Goal: Information Seeking & Learning: Learn about a topic

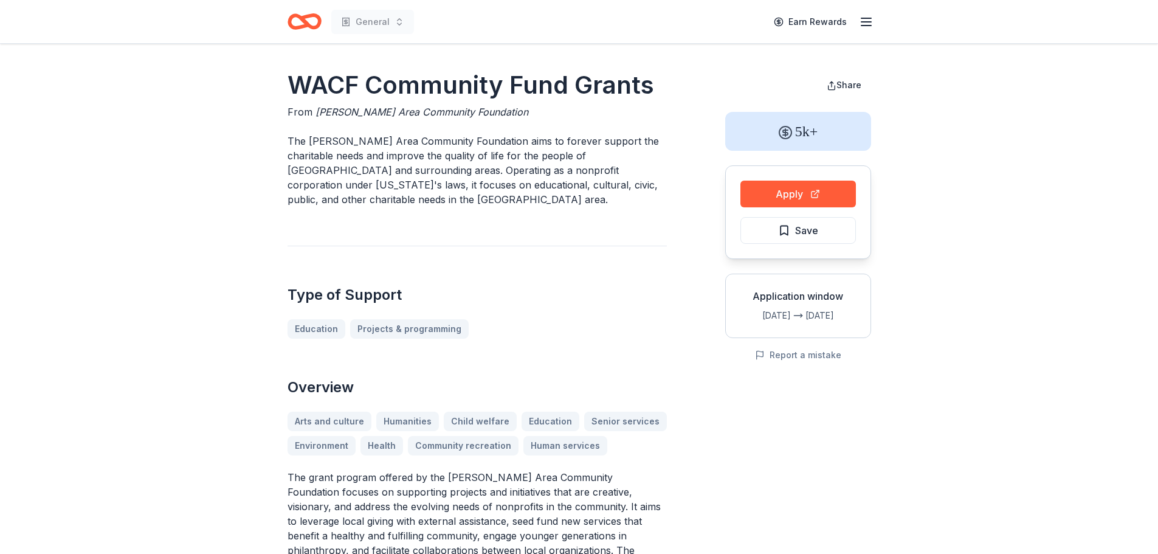
click at [303, 27] on icon "Home" at bounding box center [298, 21] width 19 height 12
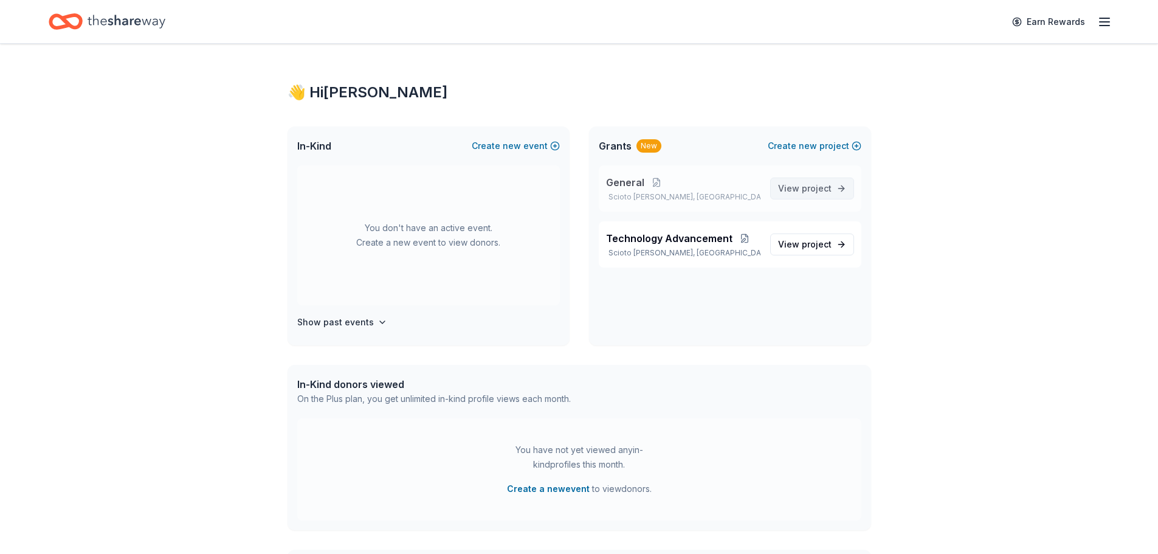
click at [795, 195] on span "View project" at bounding box center [804, 188] width 53 height 15
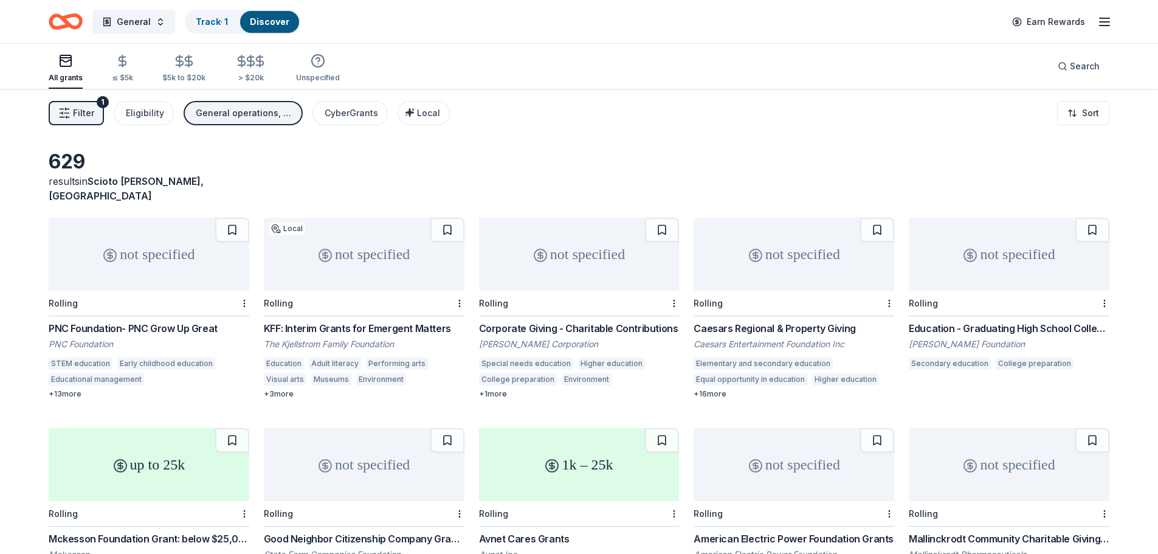
click at [69, 112] on icon "button" at bounding box center [64, 113] width 12 height 12
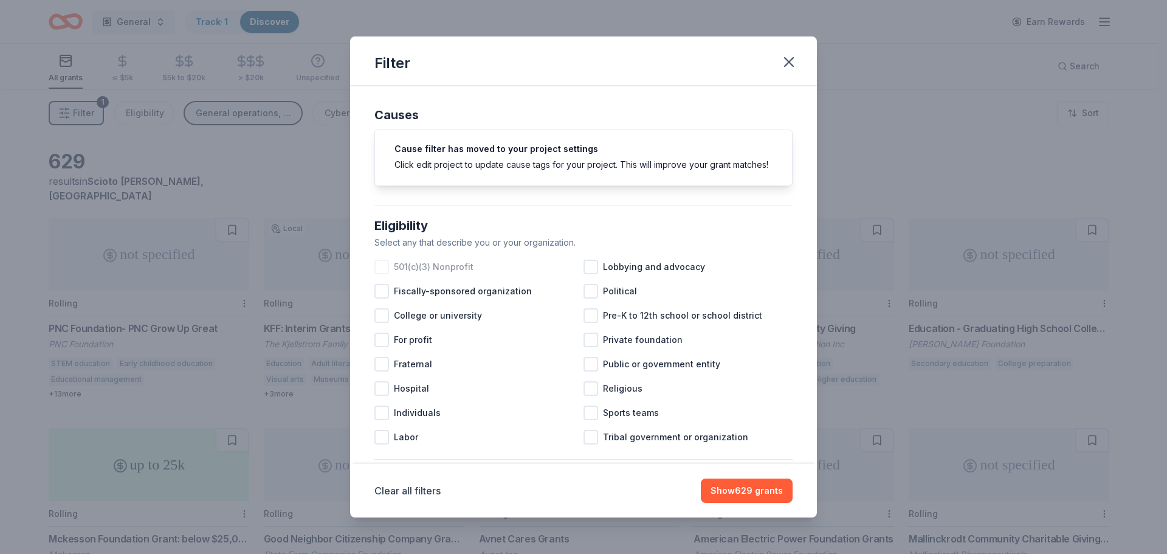
click at [384, 274] on div at bounding box center [381, 267] width 15 height 15
click at [590, 328] on div "Pre-K to 12th school or school district" at bounding box center [688, 315] width 209 height 24
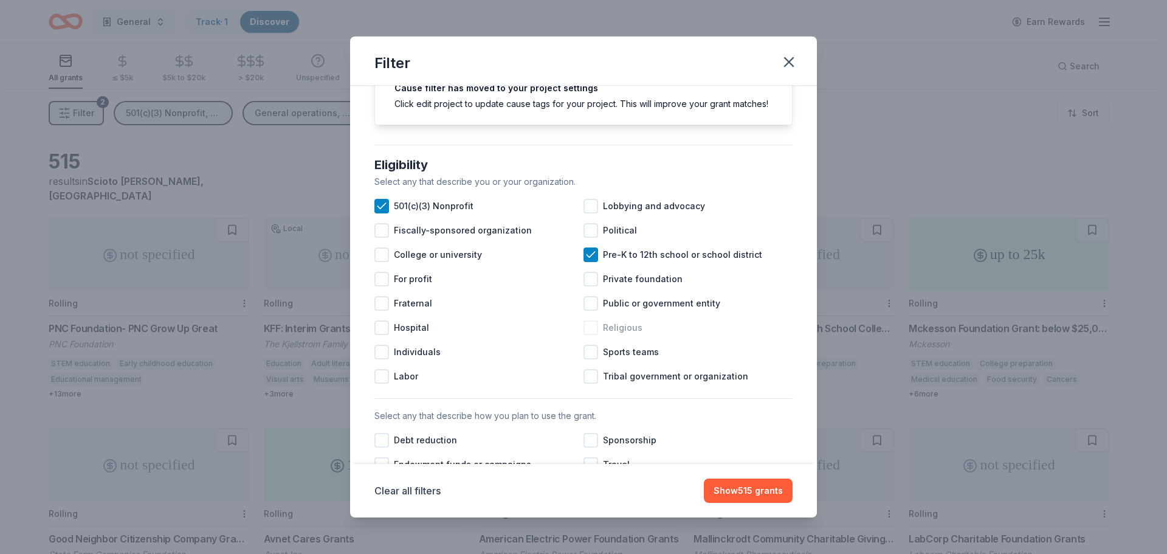
click at [585, 340] on div "Religious" at bounding box center [688, 327] width 209 height 24
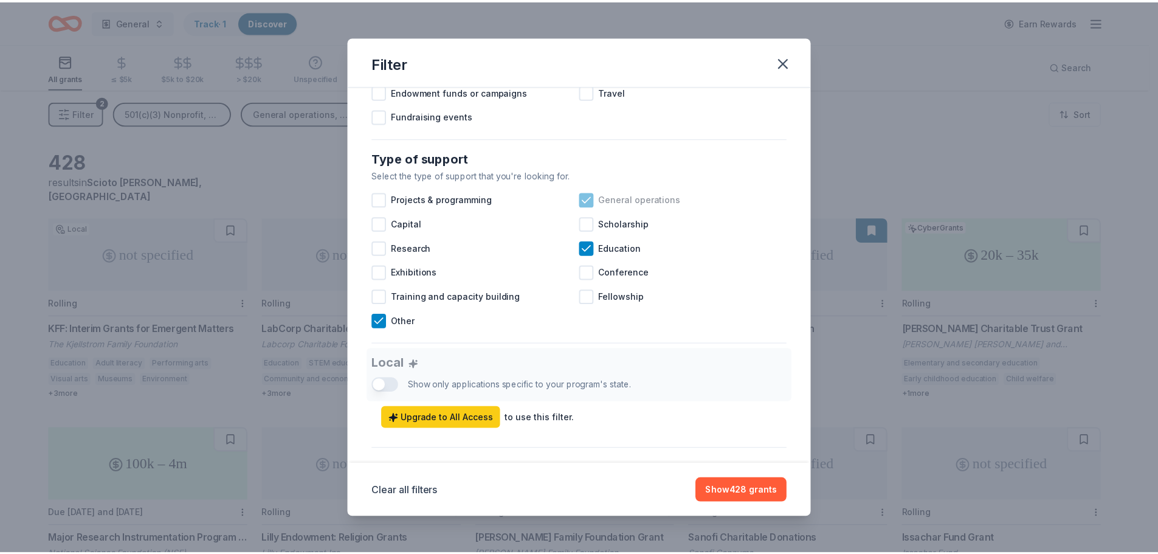
scroll to position [486, 0]
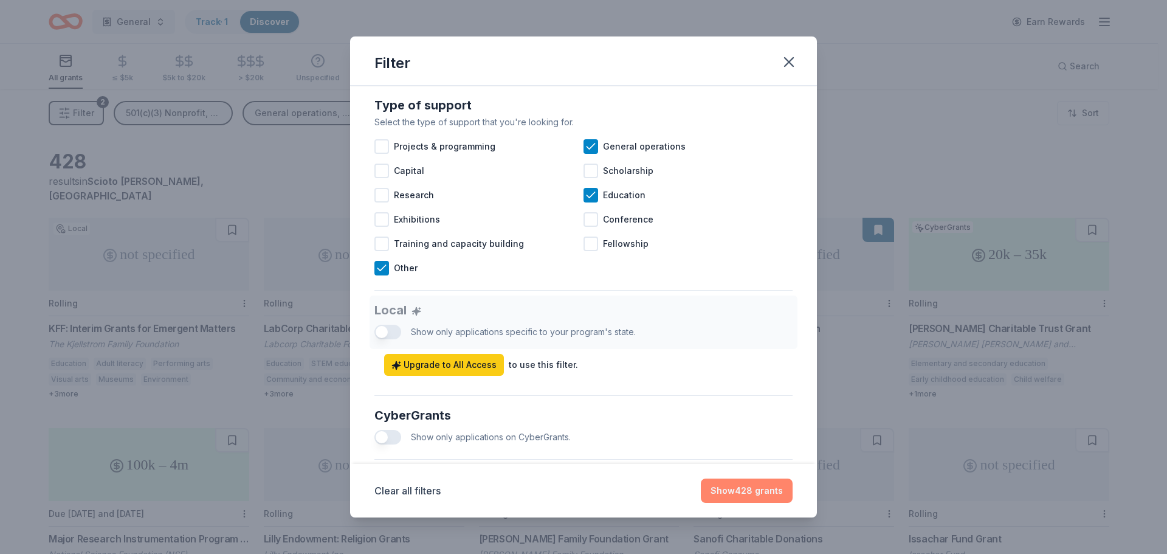
click at [744, 489] on button "Show 428 grants" at bounding box center [747, 490] width 92 height 24
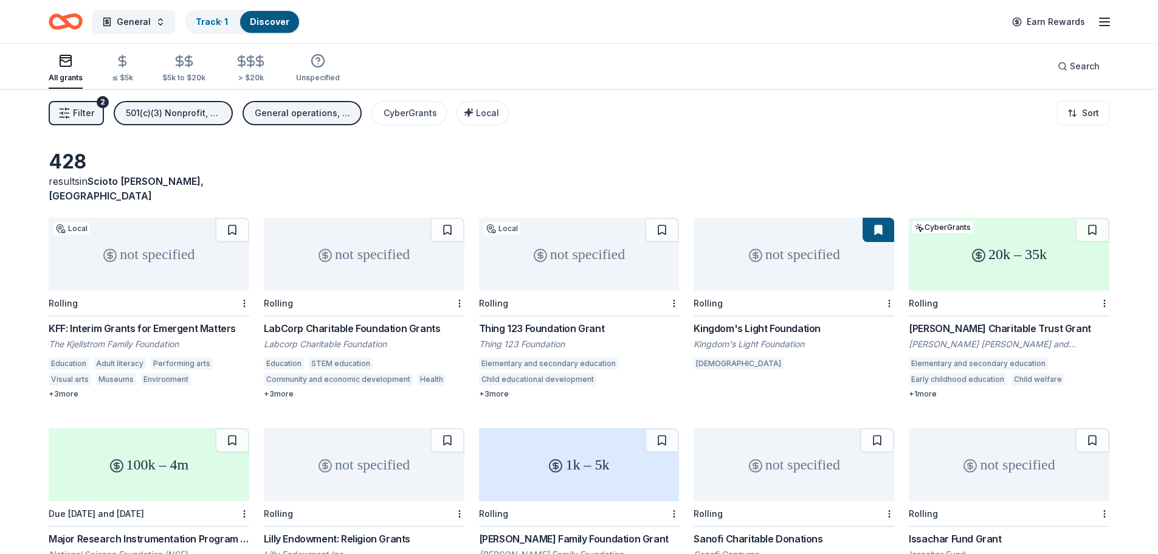
click at [579, 321] on div "Thing 123 Foundation Grant" at bounding box center [579, 328] width 201 height 15
click at [712, 321] on div "Kingdom's Light Foundation" at bounding box center [794, 328] width 201 height 15
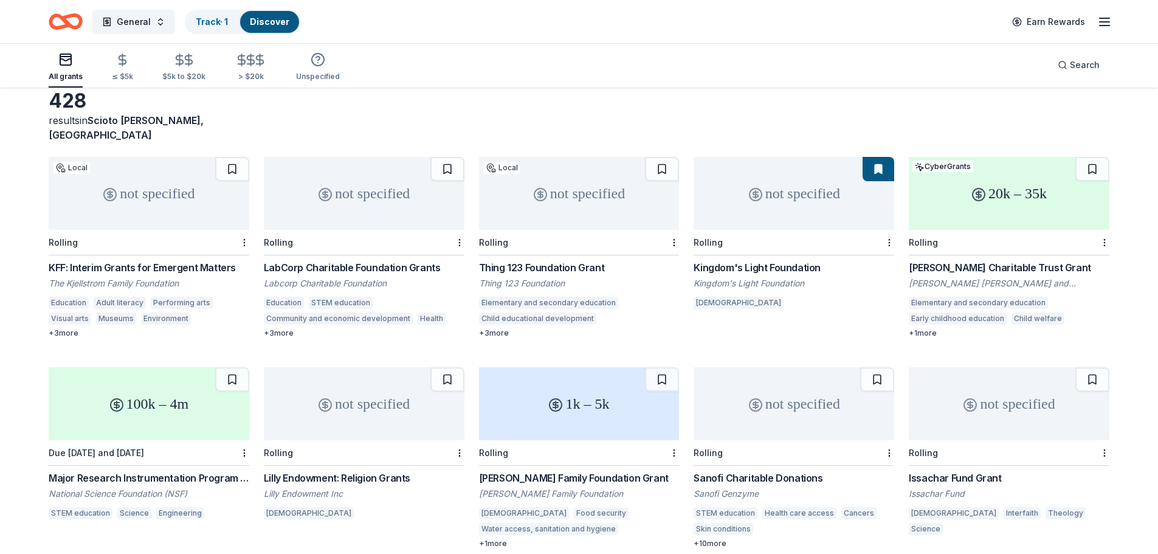
click at [963, 260] on div "McInnes Charitable Trust Grant" at bounding box center [1009, 267] width 201 height 15
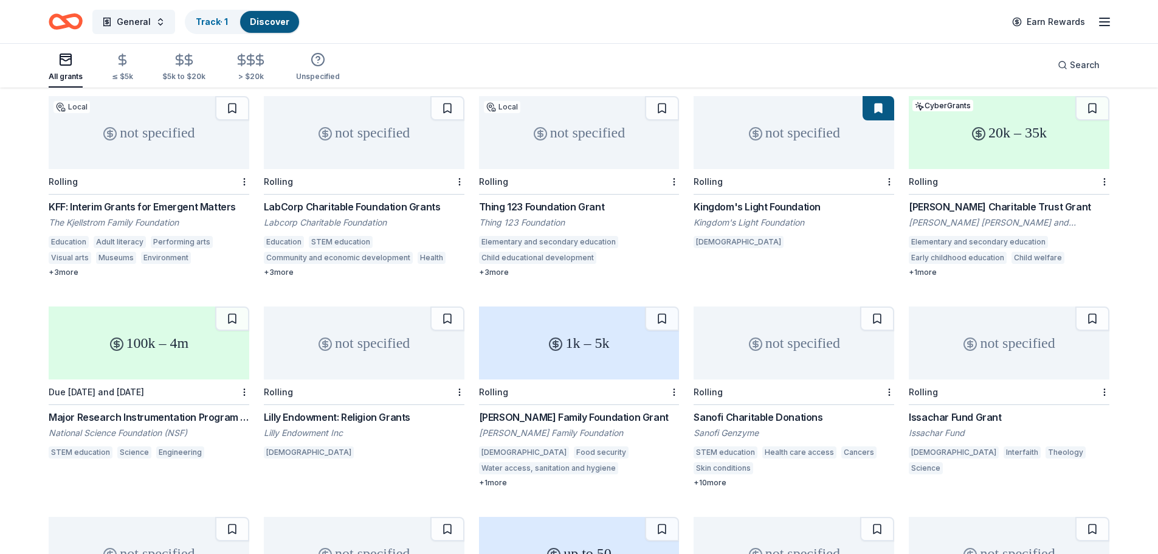
scroll to position [182, 0]
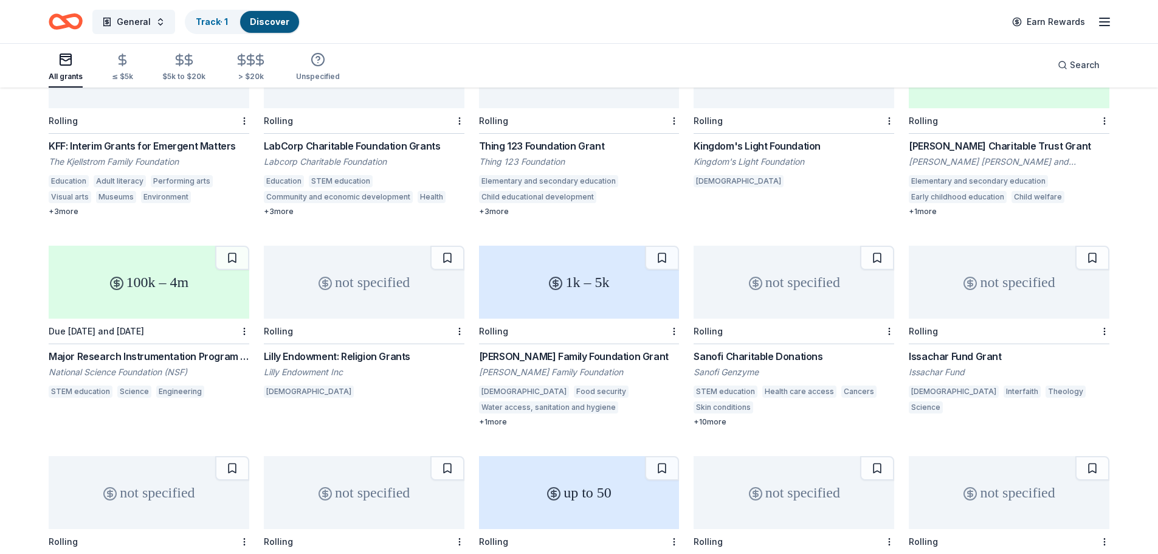
click at [112, 349] on div "Major Research Instrumentation Program (344610)" at bounding box center [149, 356] width 201 height 15
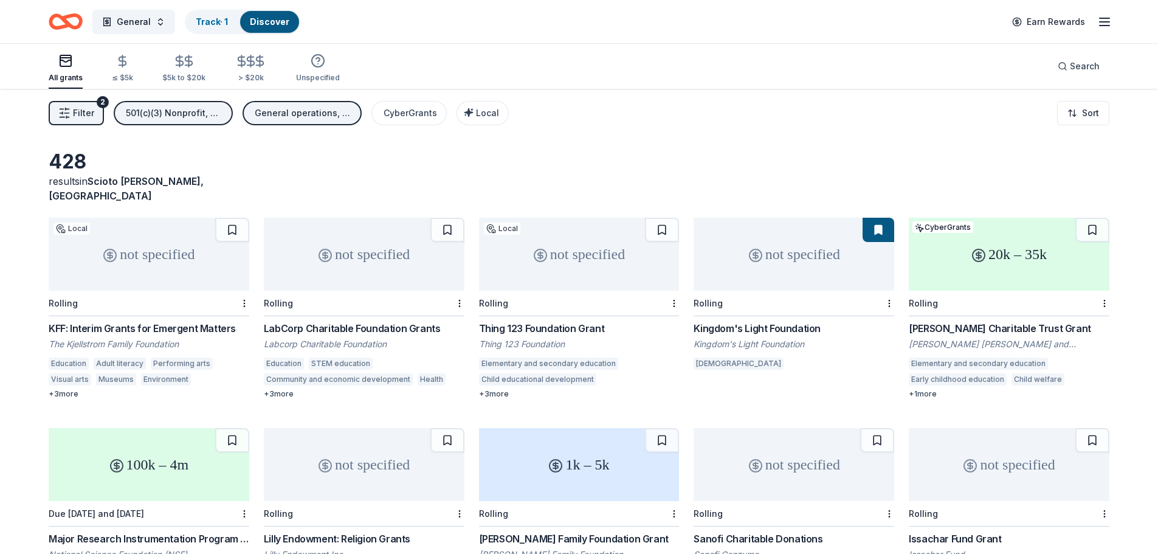
click at [79, 112] on span "Filter" at bounding box center [83, 113] width 21 height 15
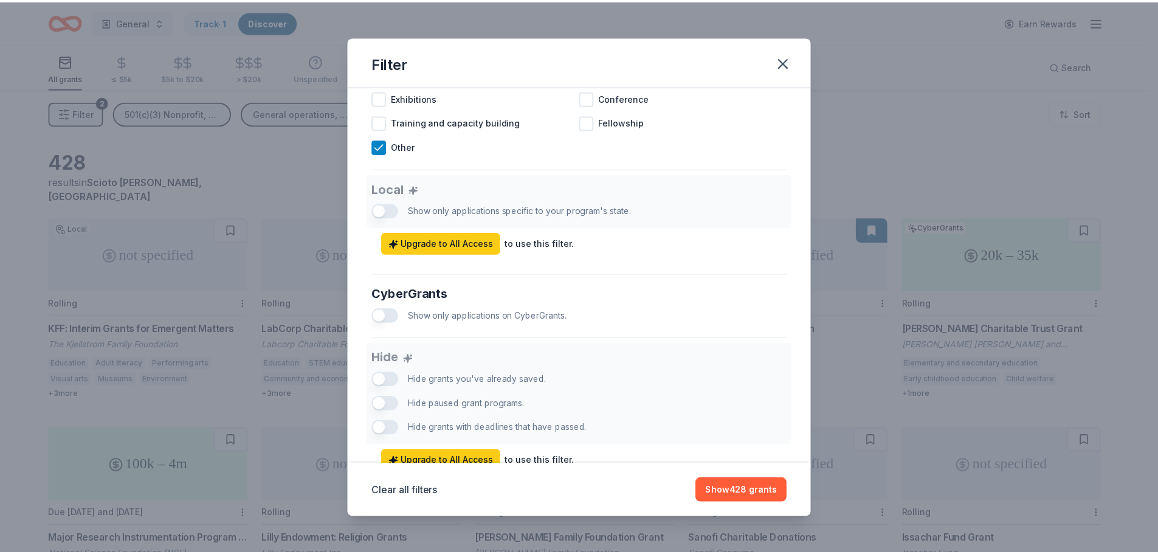
scroll to position [667, 0]
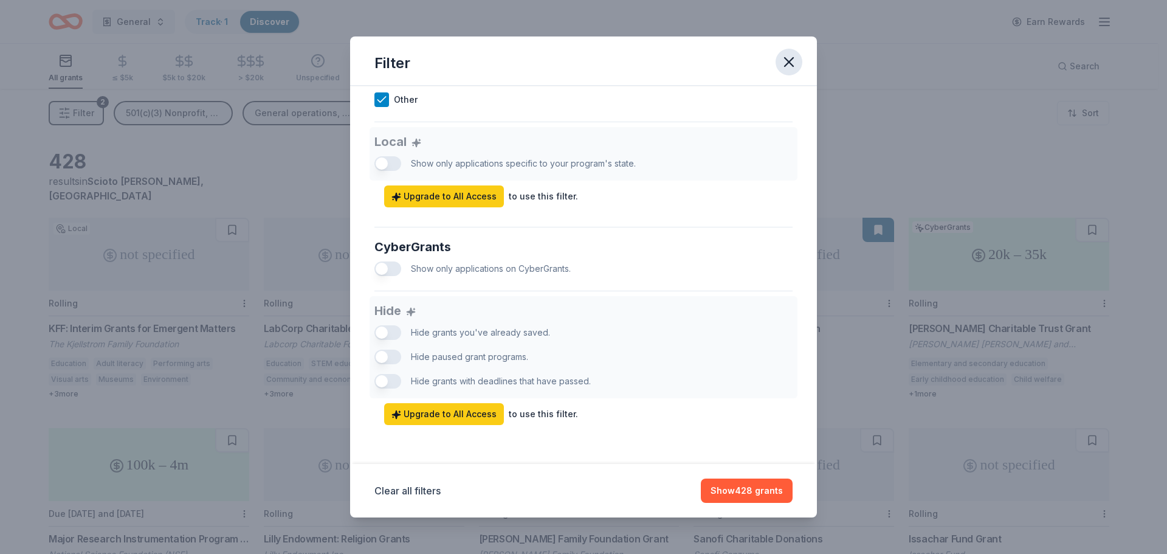
click at [797, 62] on icon "button" at bounding box center [788, 61] width 17 height 17
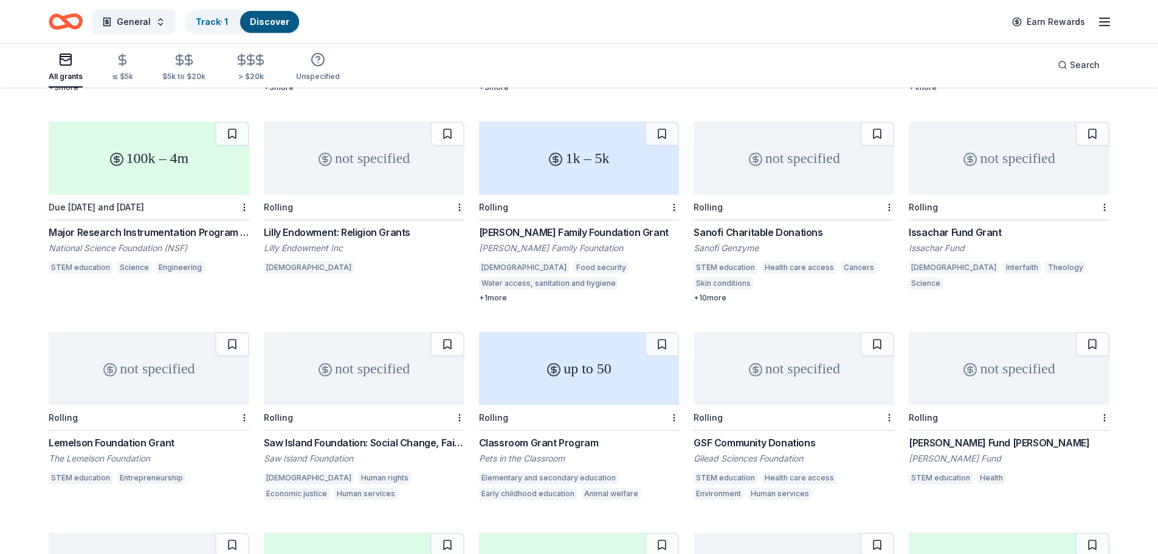
scroll to position [365, 0]
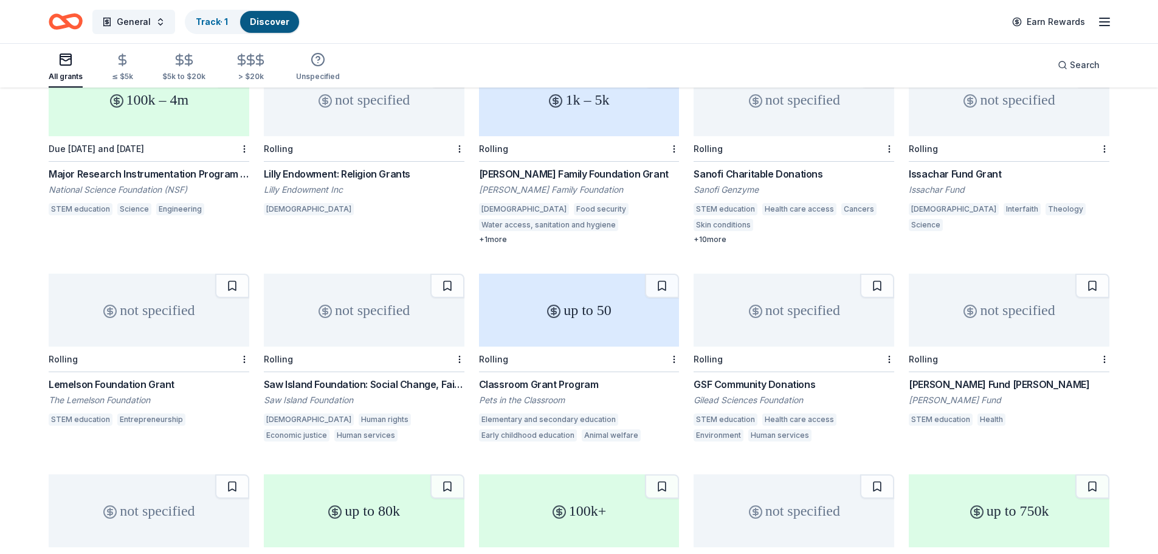
click at [387, 167] on div "Lilly Endowment: Religion Grants" at bounding box center [364, 174] width 201 height 15
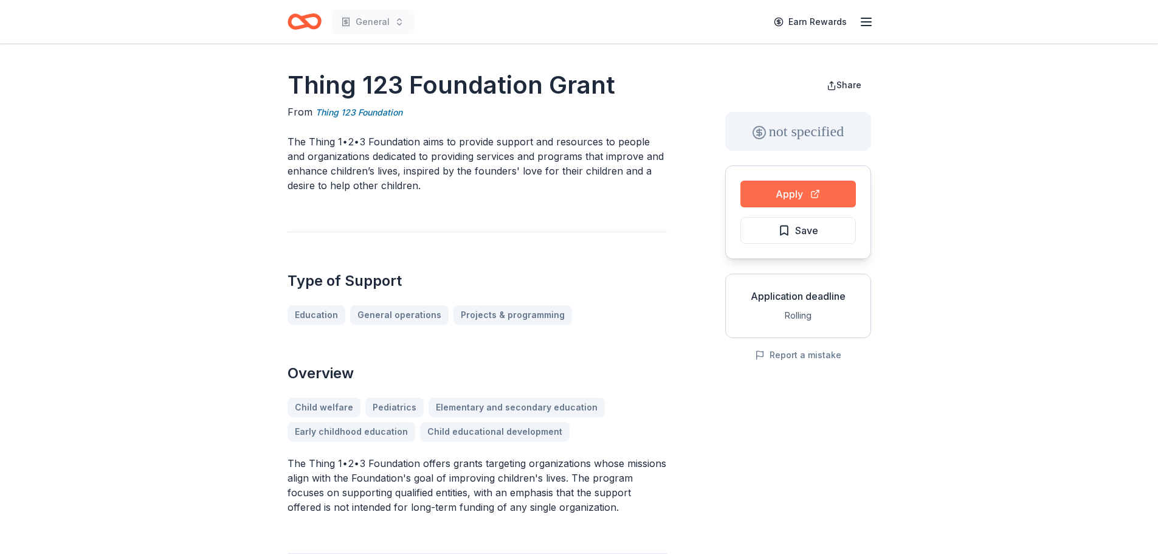
click at [825, 201] on button "Apply" at bounding box center [797, 194] width 115 height 27
click at [819, 199] on button "Apply" at bounding box center [797, 194] width 115 height 27
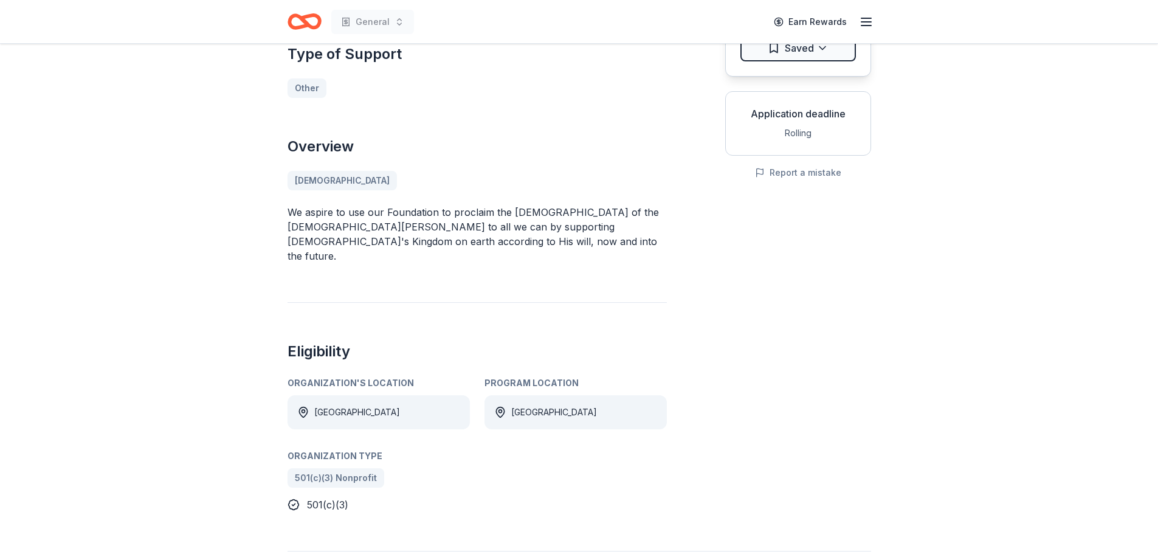
scroll to position [122, 0]
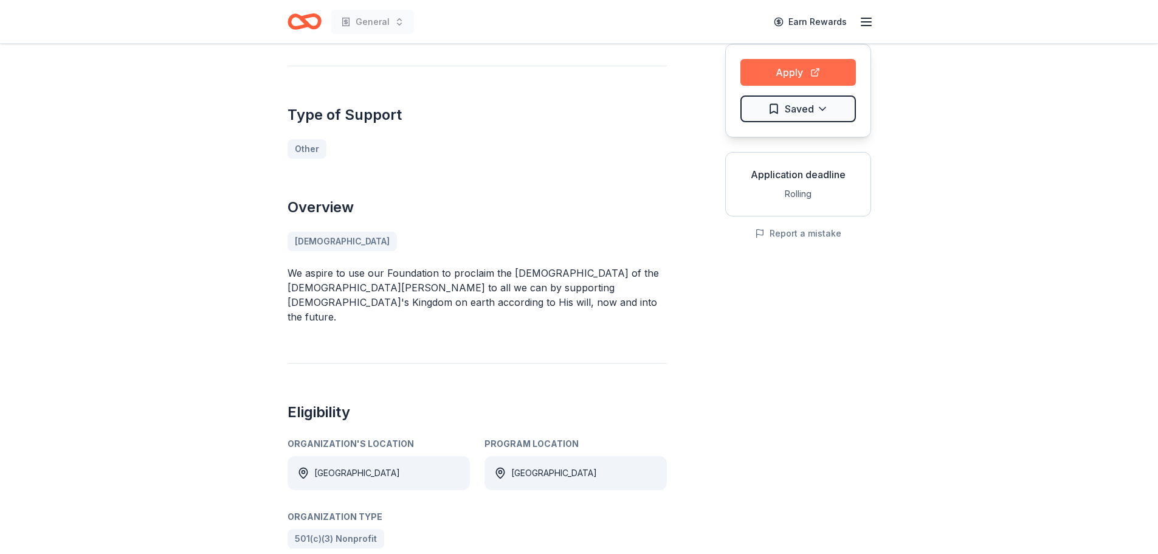
click at [790, 64] on button "Apply" at bounding box center [797, 72] width 115 height 27
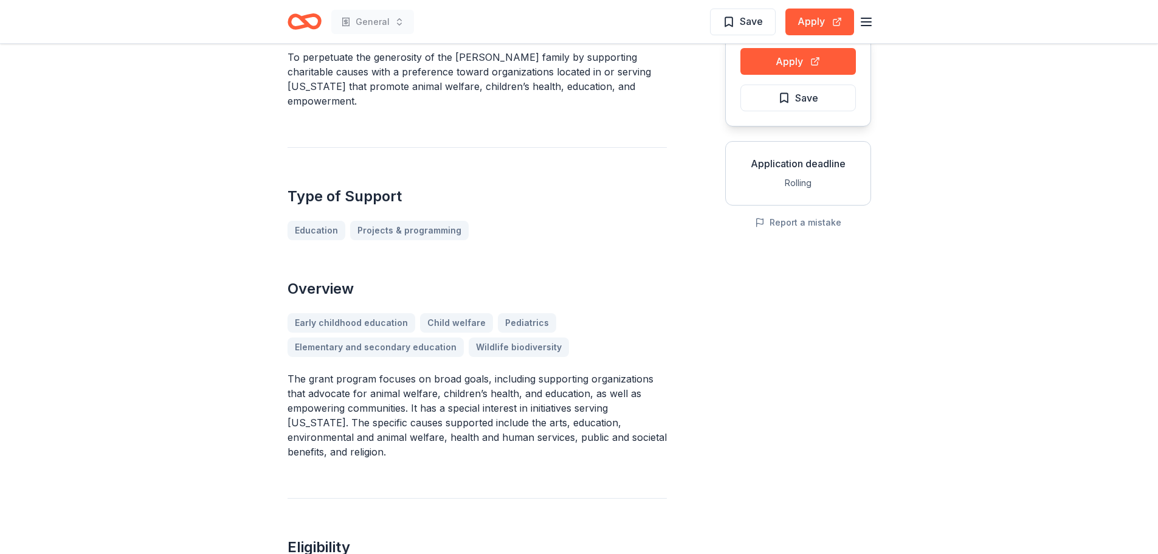
scroll to position [182, 0]
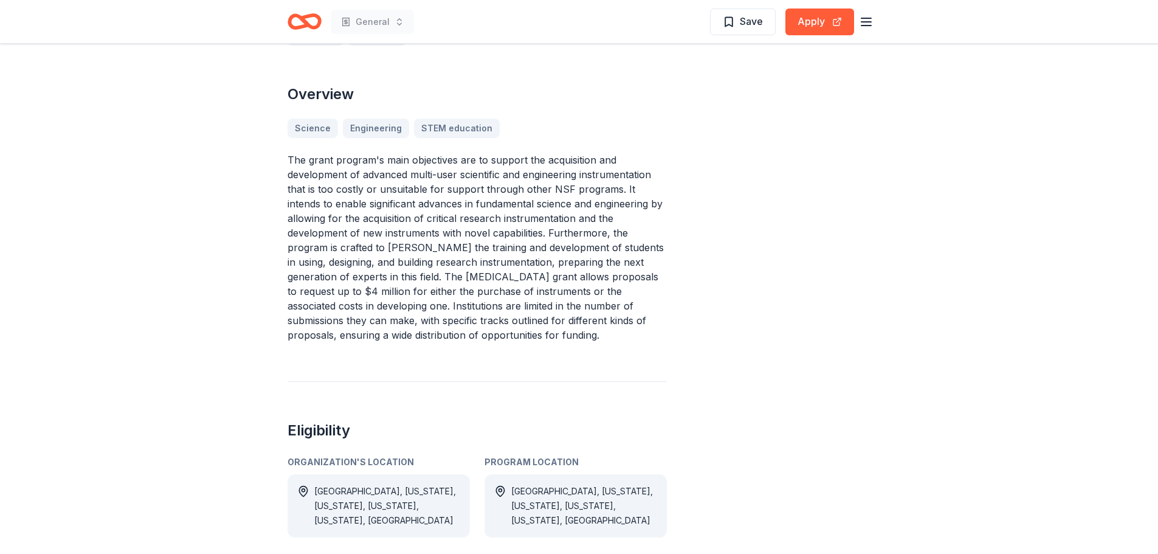
scroll to position [365, 0]
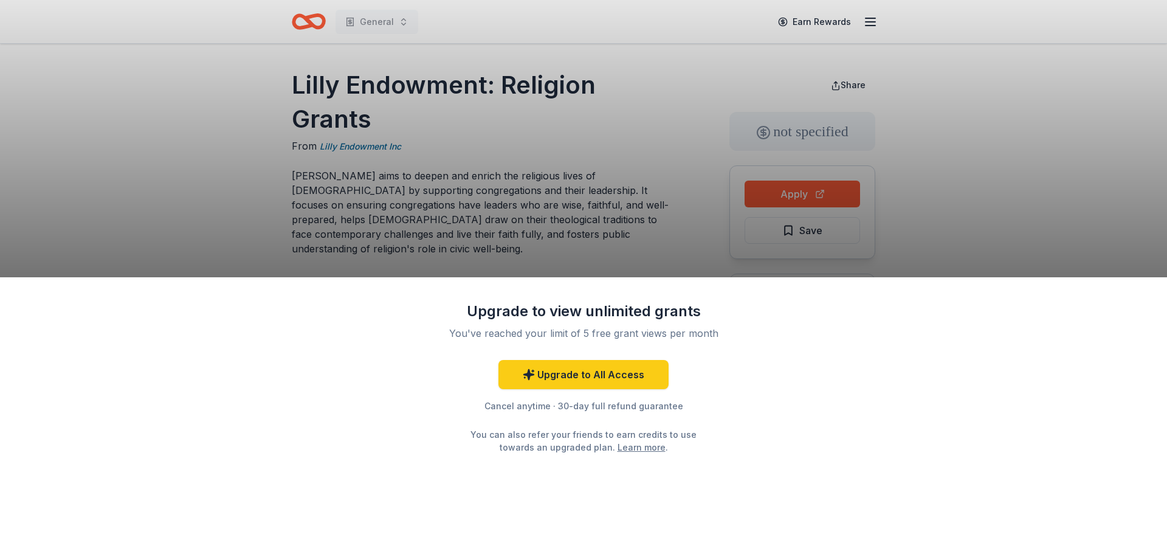
click at [619, 197] on div "Upgrade to view unlimited grants You've reached your limit of 5 free grant view…" at bounding box center [583, 277] width 1167 height 554
